Goal: Check status: Check status

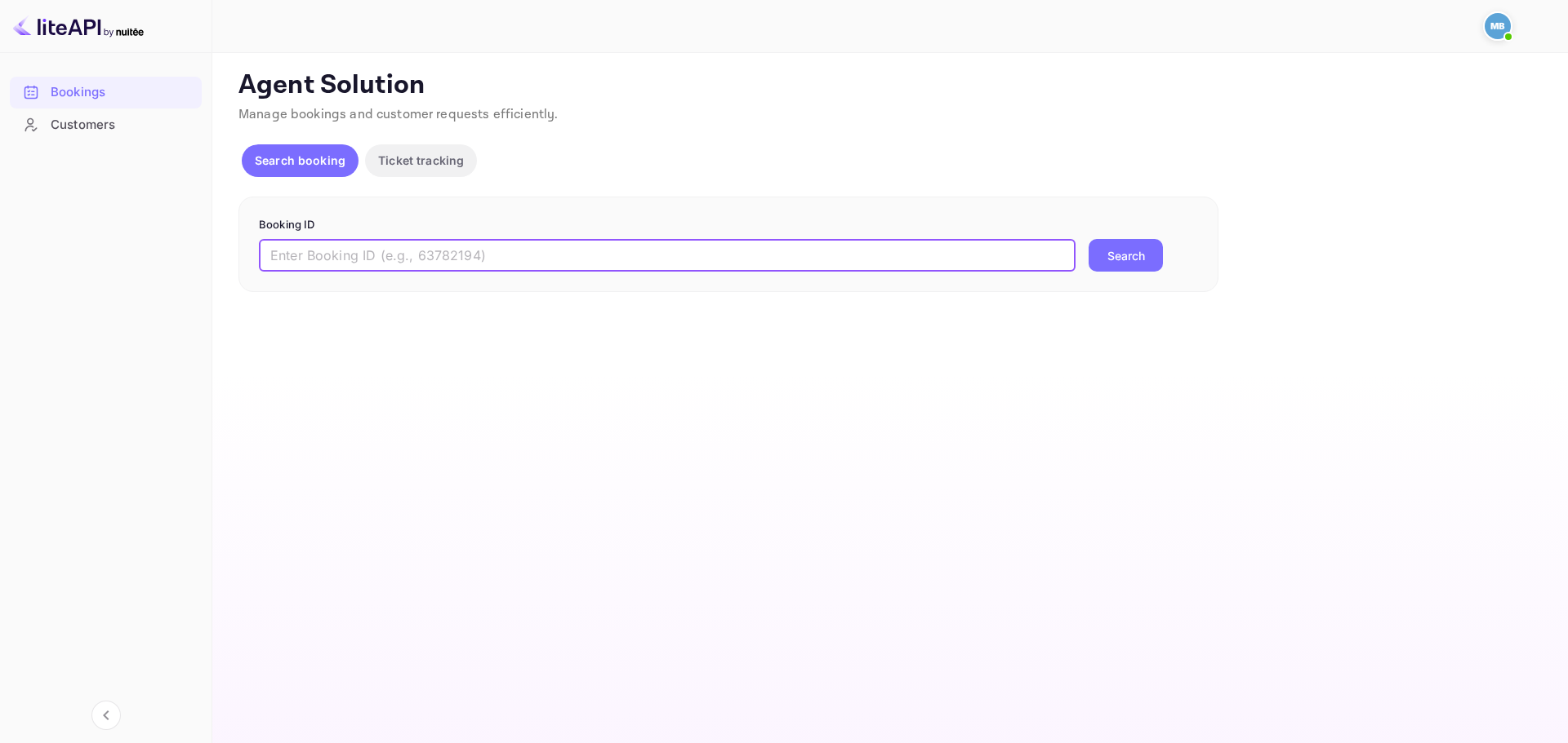
drag, startPoint x: 463, startPoint y: 268, endPoint x: 528, endPoint y: 274, distance: 65.3
click at [463, 268] on input "text" at bounding box center [667, 255] width 816 height 32
paste input "9524872"
type input "9524872"
click at [1123, 263] on button "Search" at bounding box center [1125, 255] width 75 height 32
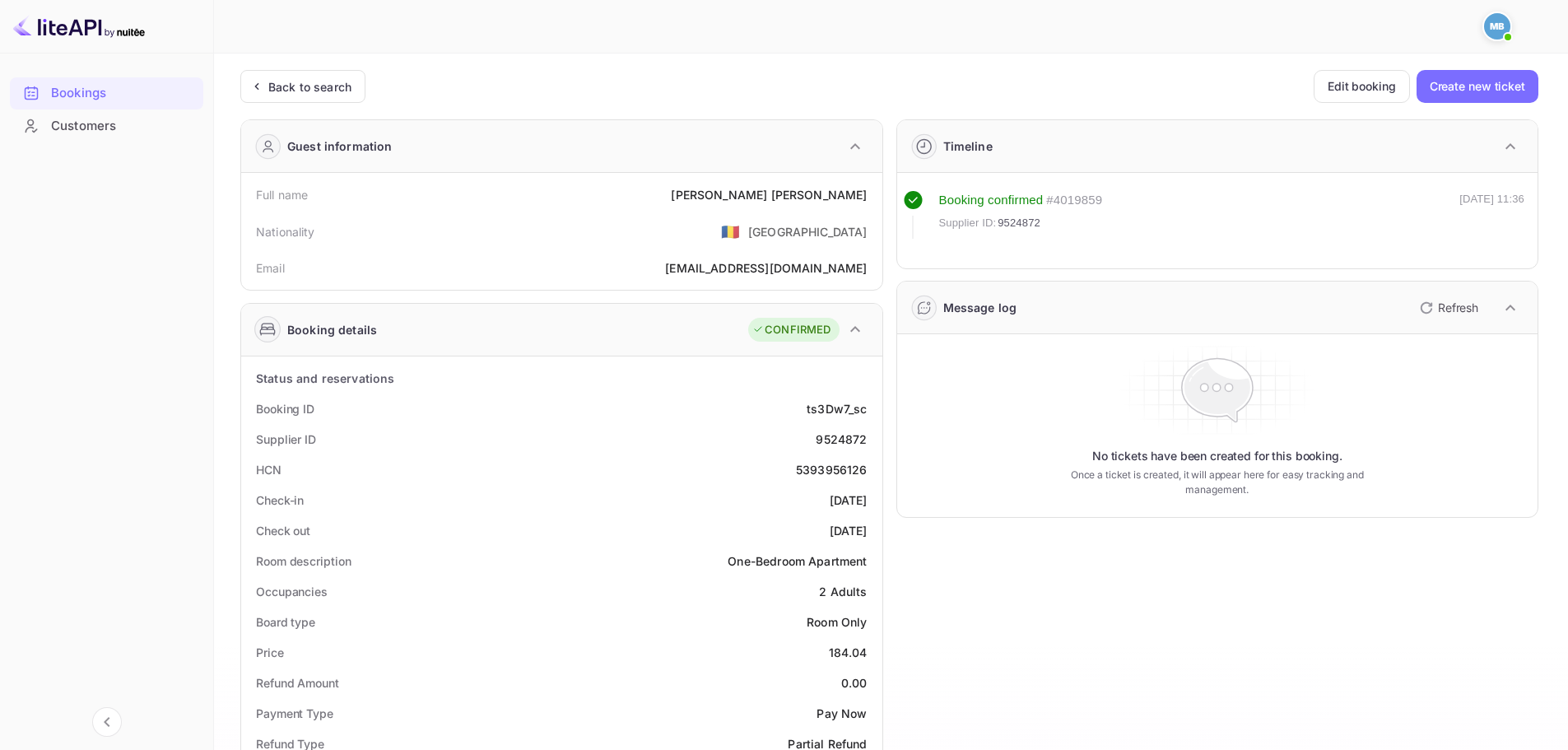
click at [1449, 321] on button "Refresh" at bounding box center [1447, 308] width 75 height 26
click at [1428, 305] on icon "button" at bounding box center [1426, 308] width 20 height 20
click at [330, 91] on div "Back to search" at bounding box center [310, 86] width 84 height 18
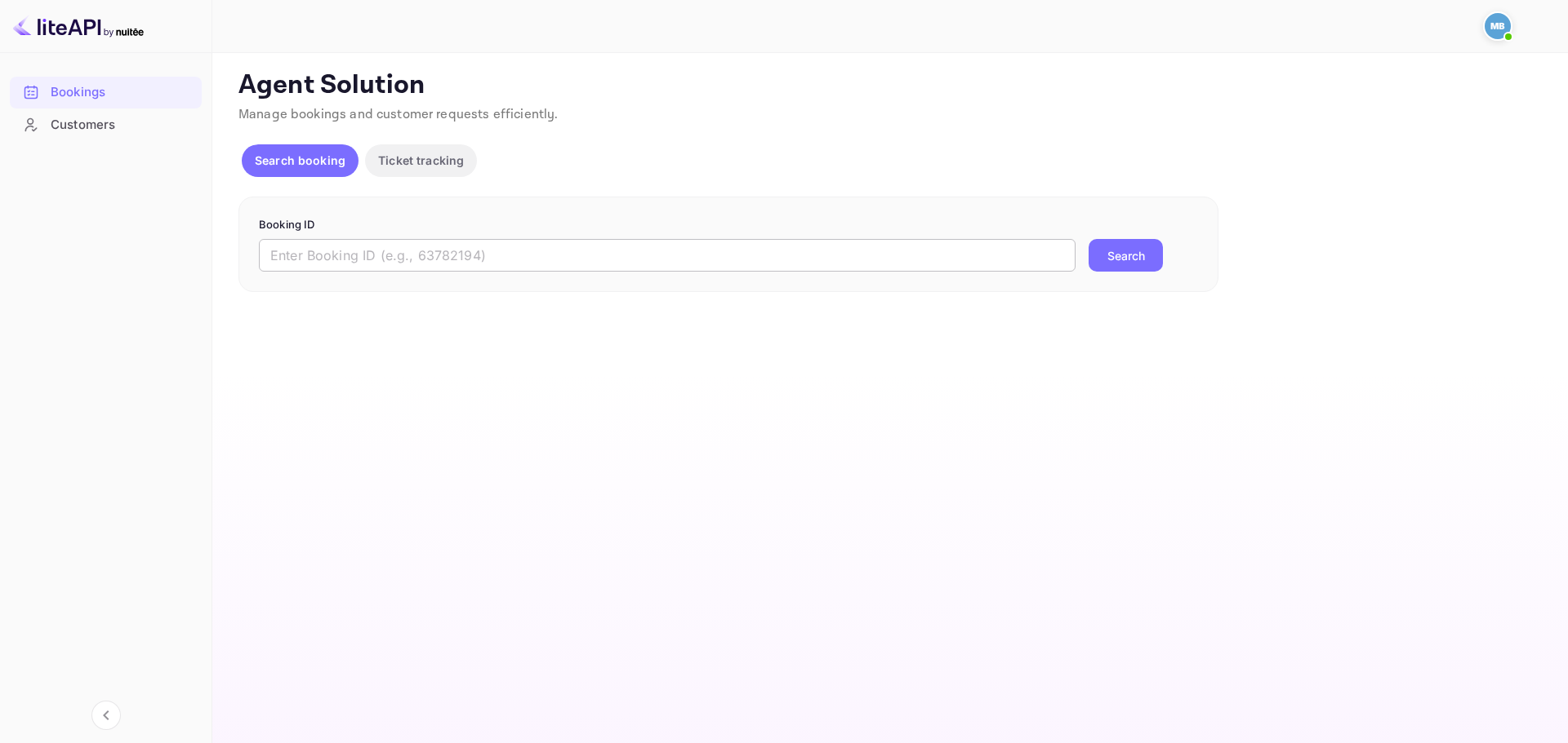
click at [451, 270] on input "text" at bounding box center [667, 255] width 816 height 32
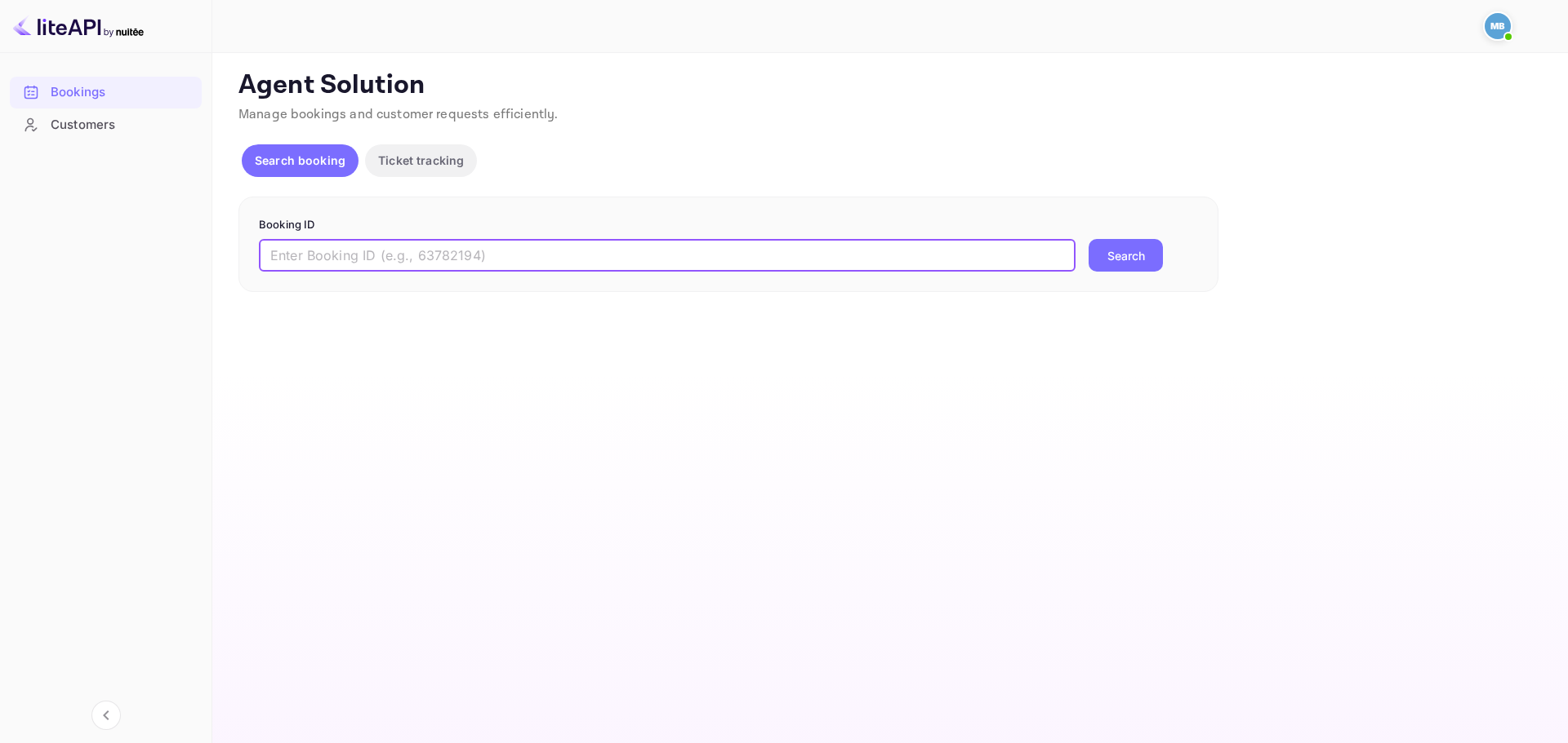
click at [502, 240] on input "text" at bounding box center [667, 255] width 816 height 32
paste input "9524872"
type input "9524872"
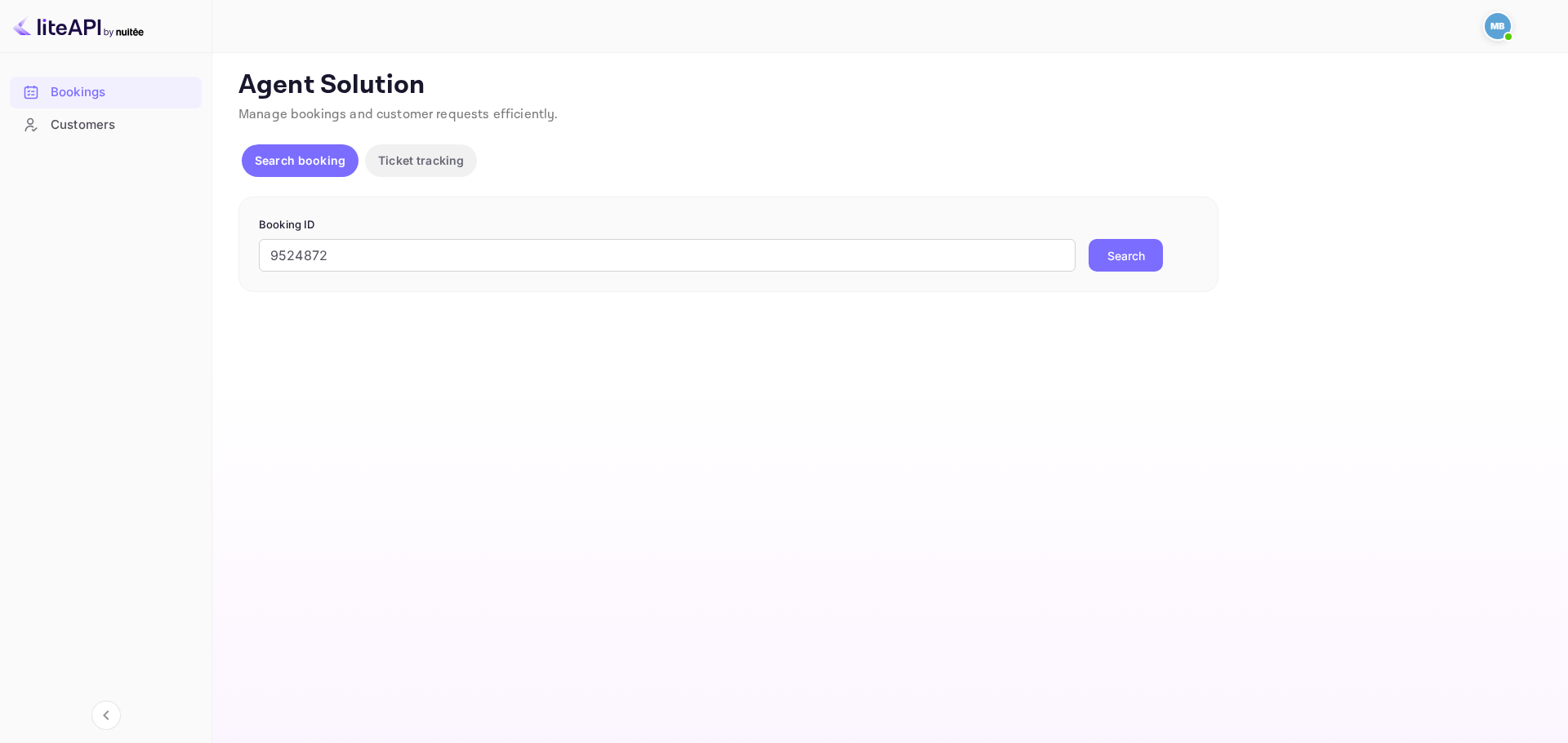
click at [1134, 261] on button "Search" at bounding box center [1125, 255] width 75 height 32
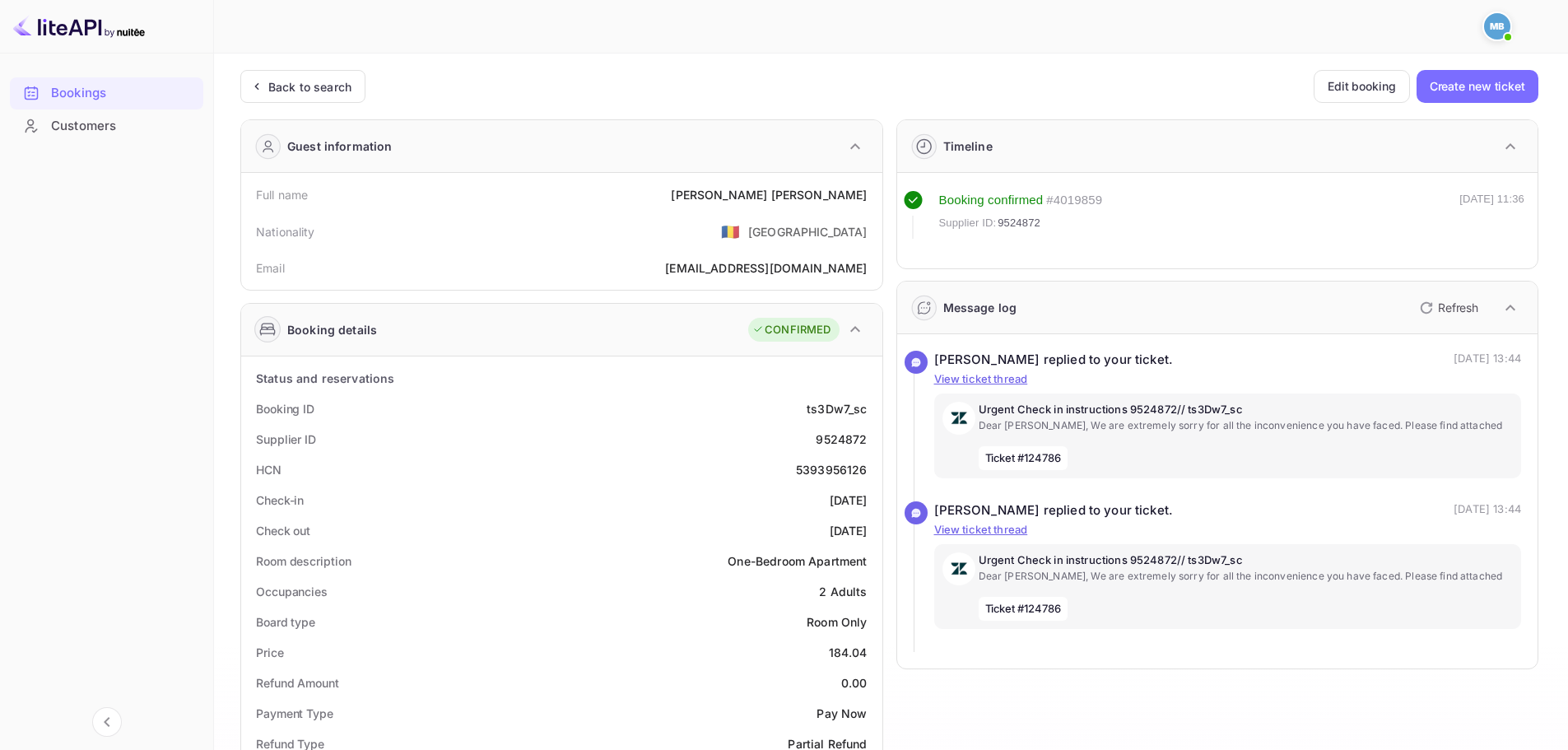
drag, startPoint x: 183, startPoint y: 353, endPoint x: 177, endPoint y: 363, distance: 11.7
click at [183, 353] on div "Bookings Customers" at bounding box center [107, 399] width 214 height 658
drag, startPoint x: 412, startPoint y: 96, endPoint x: 399, endPoint y: 116, distance: 23.9
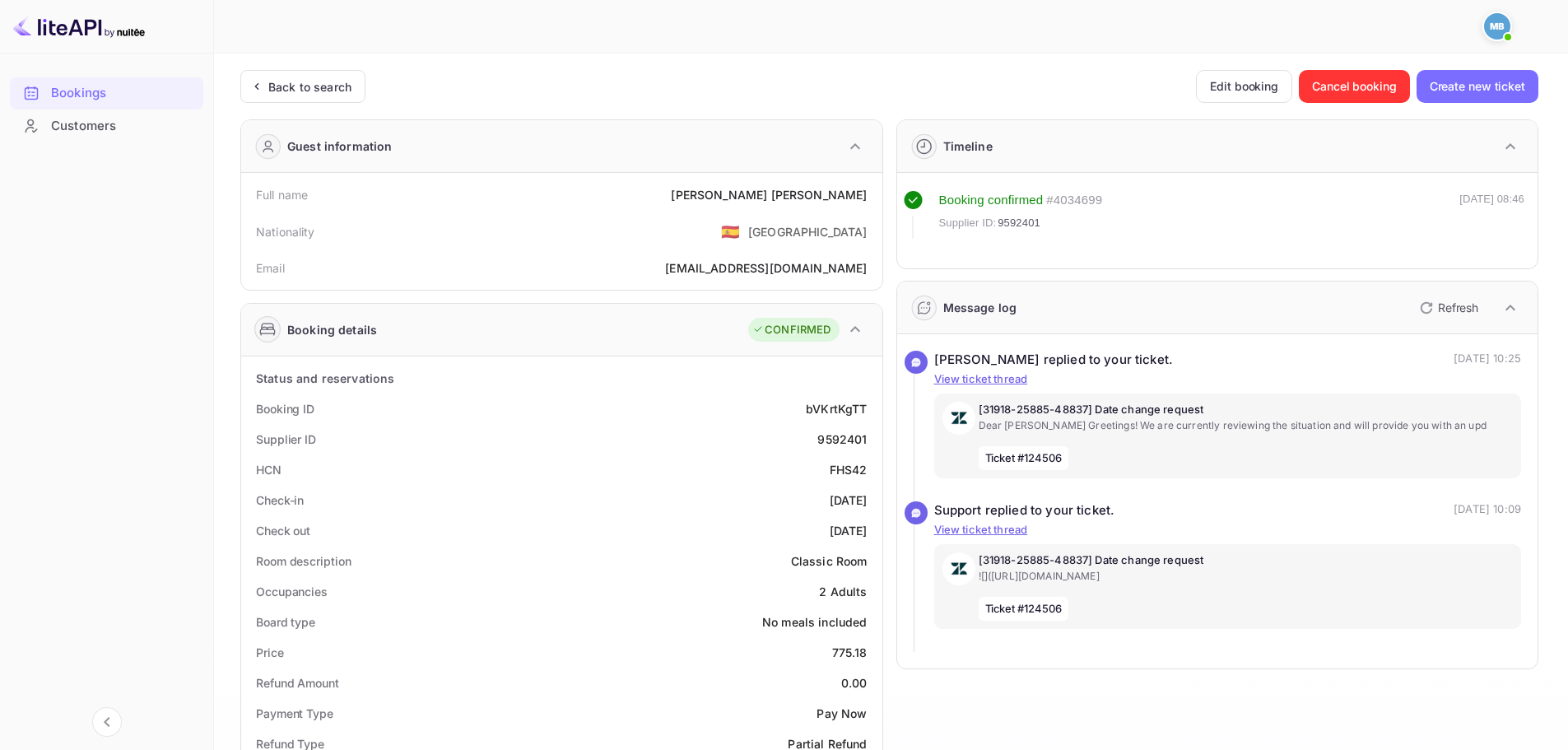
drag, startPoint x: 609, startPoint y: 120, endPoint x: 620, endPoint y: 134, distance: 17.8
